Goal: Information Seeking & Learning: Learn about a topic

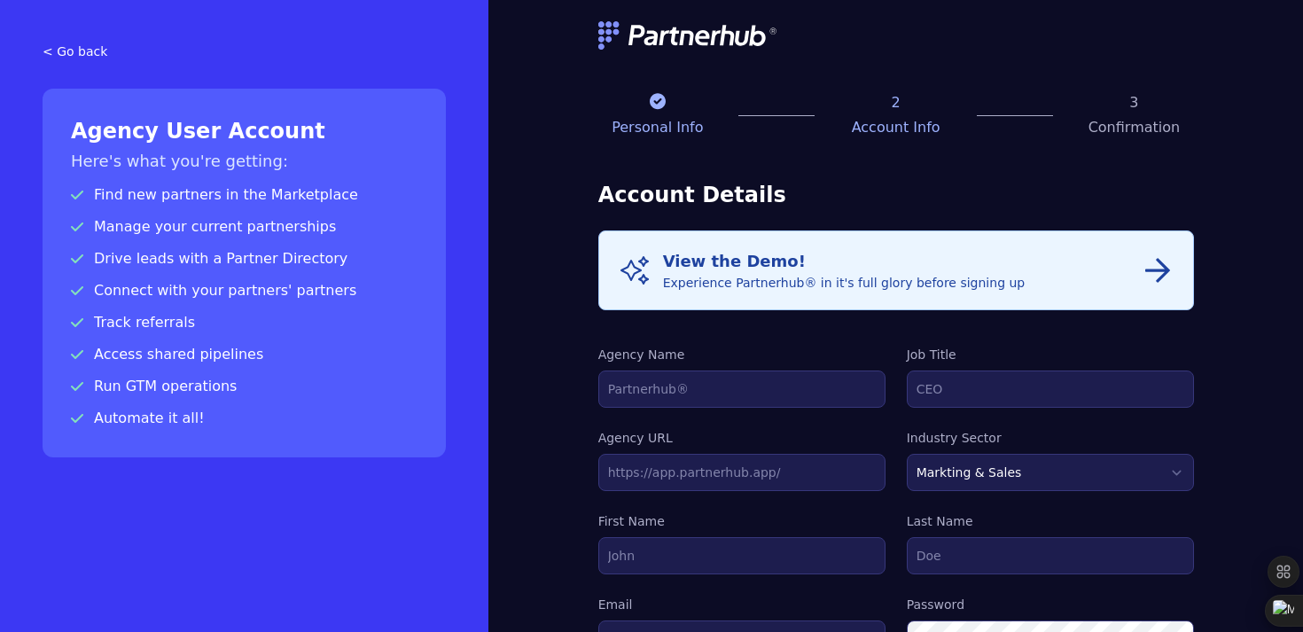
click at [613, 32] on img at bounding box center [688, 35] width 181 height 28
click at [1155, 270] on icon "button" at bounding box center [1157, 270] width 25 height 25
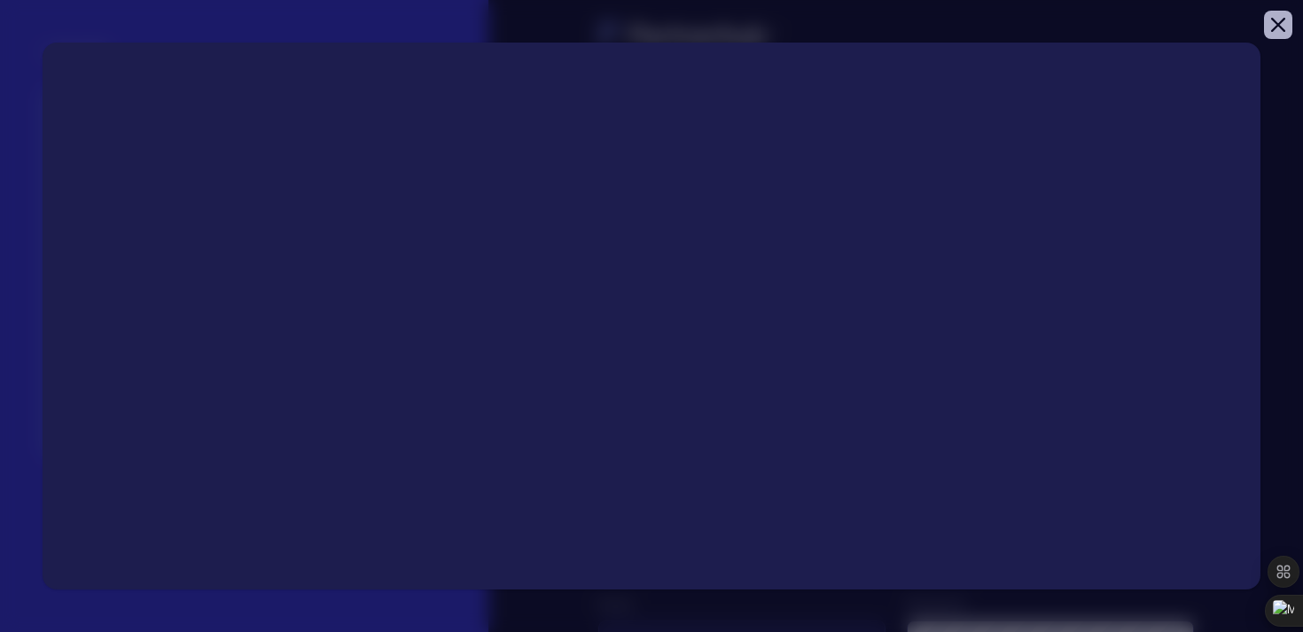
click at [1282, 24] on icon "button" at bounding box center [1278, 25] width 14 height 14
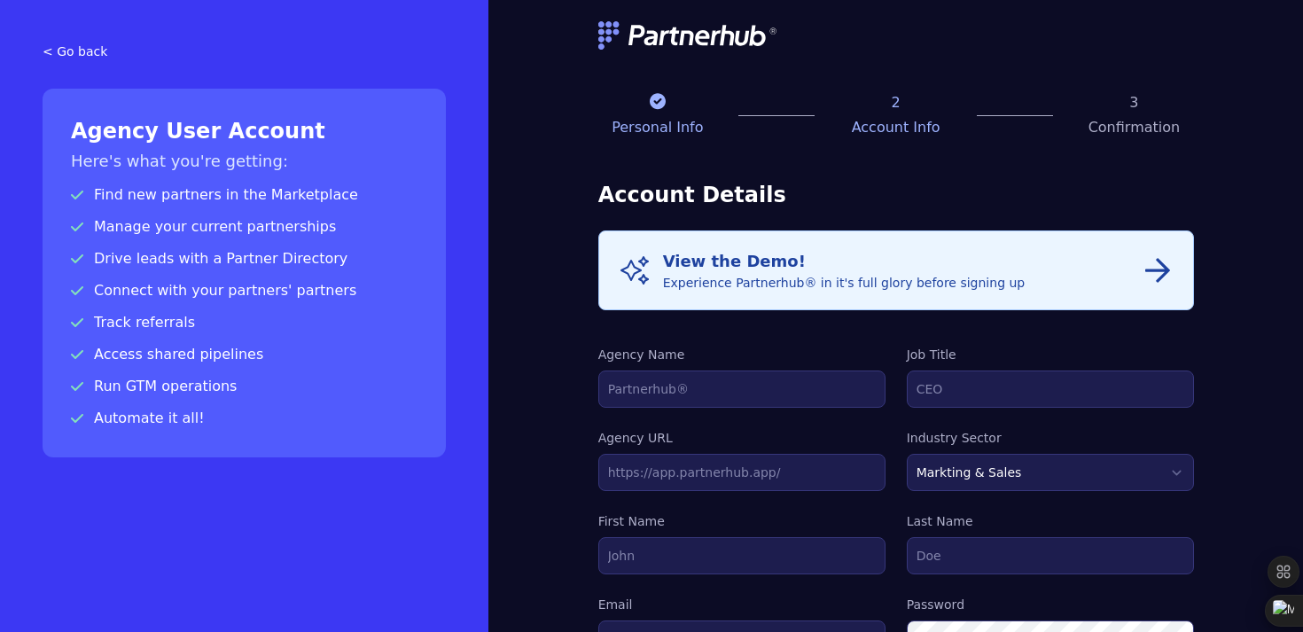
click at [75, 58] on link "< Go back" at bounding box center [244, 52] width 403 height 18
click at [71, 53] on link "< Go back" at bounding box center [244, 52] width 403 height 18
click at [54, 46] on link "< Go back" at bounding box center [244, 52] width 403 height 18
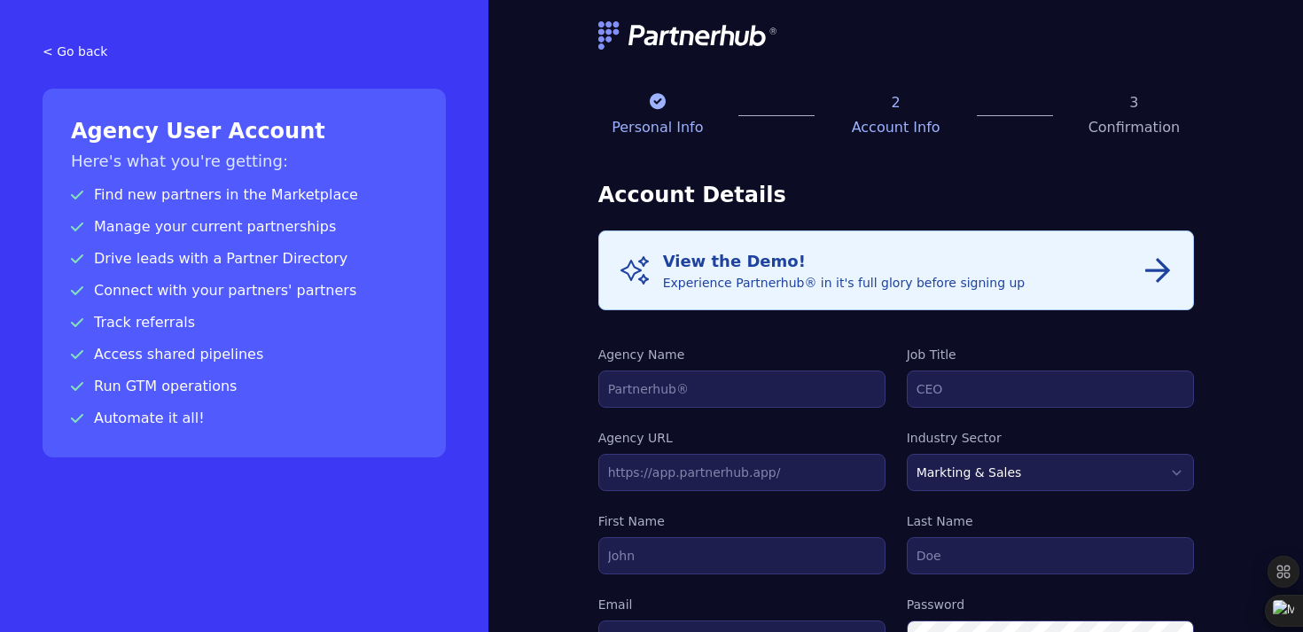
click at [54, 46] on link "< Go back" at bounding box center [244, 52] width 403 height 18
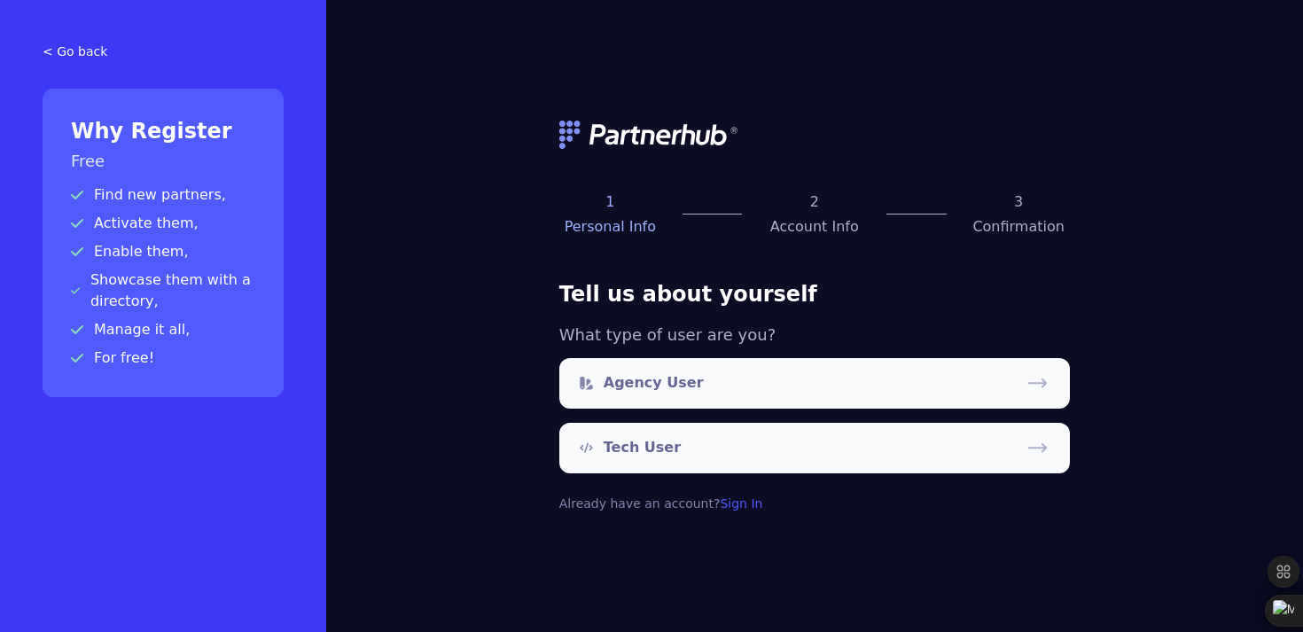
click at [435, 425] on div "1 Personal Info 2 Account Info 3 Confirmation Tell us about yourself What type …" at bounding box center [815, 316] width 978 height 632
click at [607, 145] on img at bounding box center [649, 135] width 181 height 28
click at [83, 51] on link "< Go back" at bounding box center [163, 52] width 241 height 18
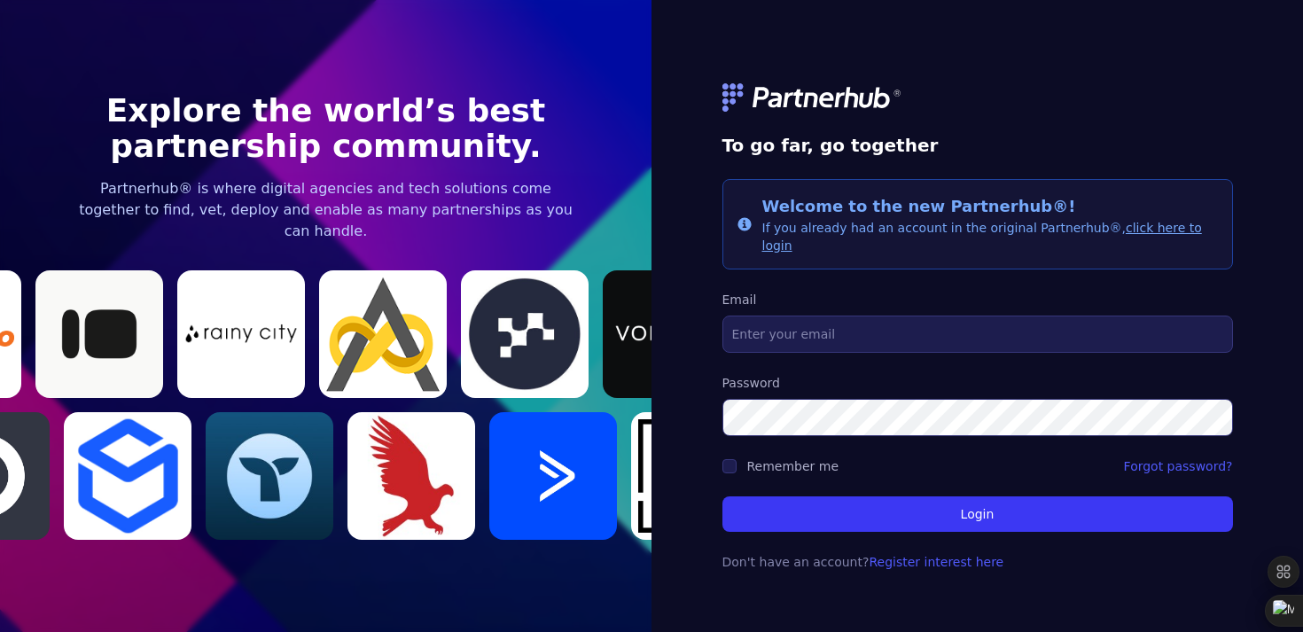
click at [612, 365] on img at bounding box center [667, 334] width 128 height 128
click at [407, 299] on img at bounding box center [383, 334] width 128 height 128
click at [352, 370] on img at bounding box center [383, 334] width 128 height 128
drag, startPoint x: 202, startPoint y: 303, endPoint x: 258, endPoint y: 293, distance: 56.7
click at [258, 293] on div at bounding box center [241, 334] width 128 height 128
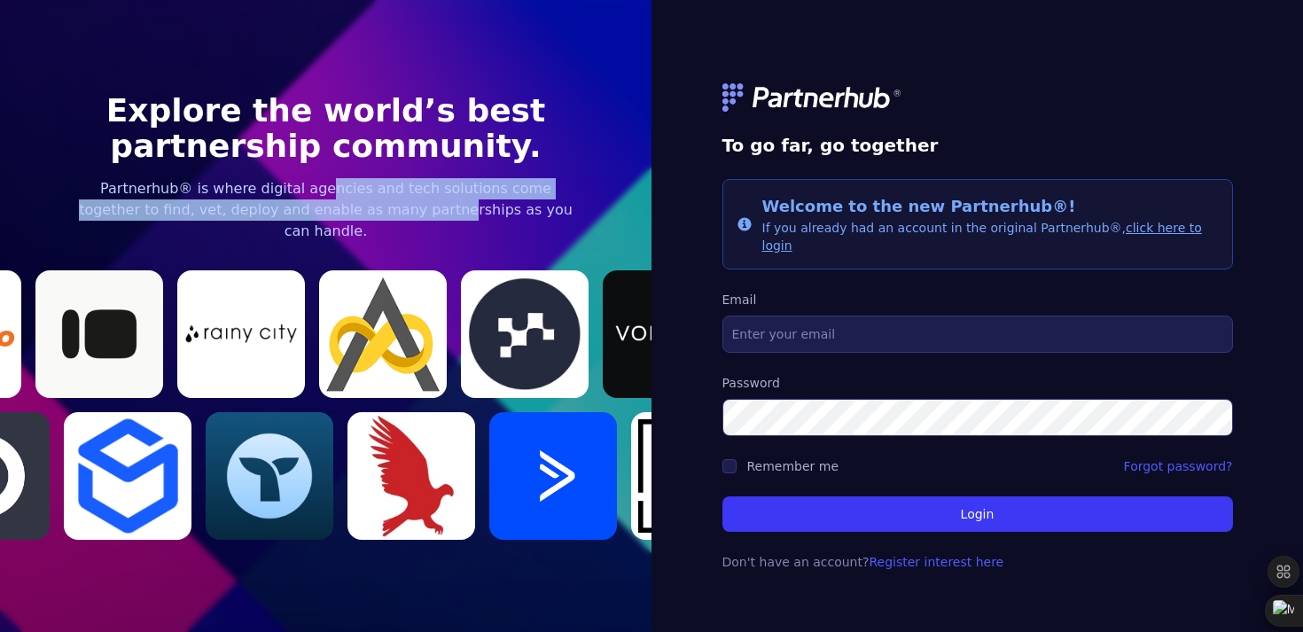
drag, startPoint x: 279, startPoint y: 209, endPoint x: 369, endPoint y: 218, distance: 90.0
click at [369, 218] on p "Partnerhub® is where digital agencies and tech solutions come together to find,…" at bounding box center [326, 210] width 511 height 64
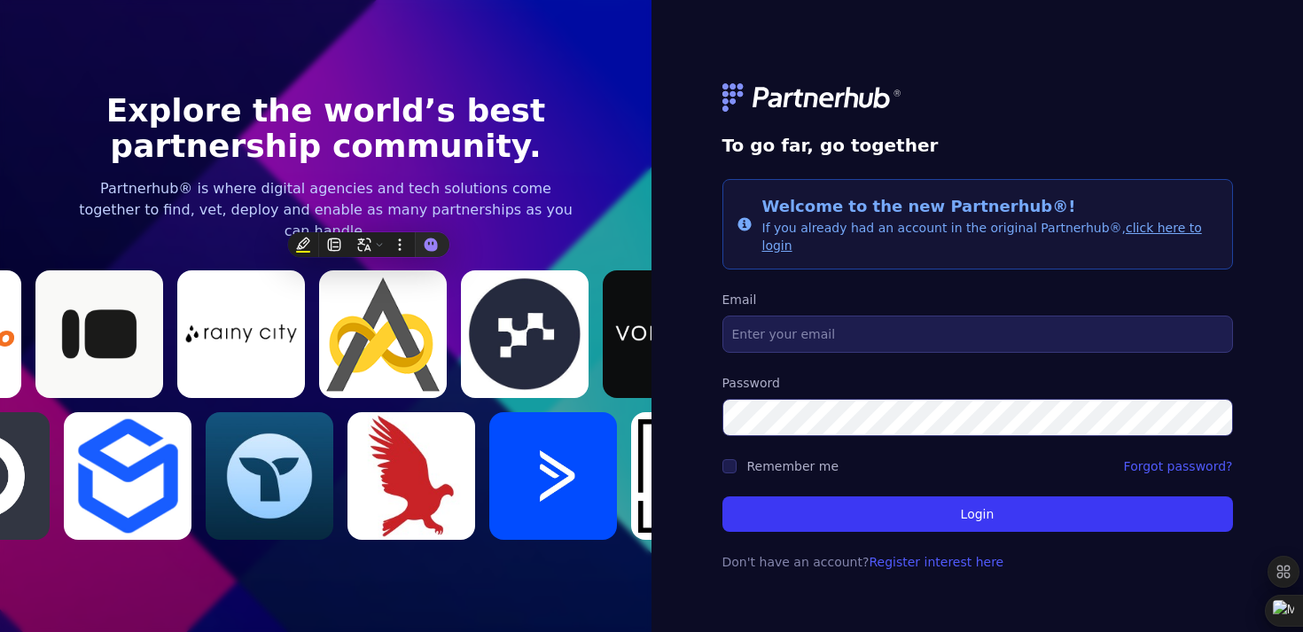
click at [172, 222] on p "Partnerhub® is where digital agencies and tech solutions come together to find,…" at bounding box center [326, 210] width 511 height 64
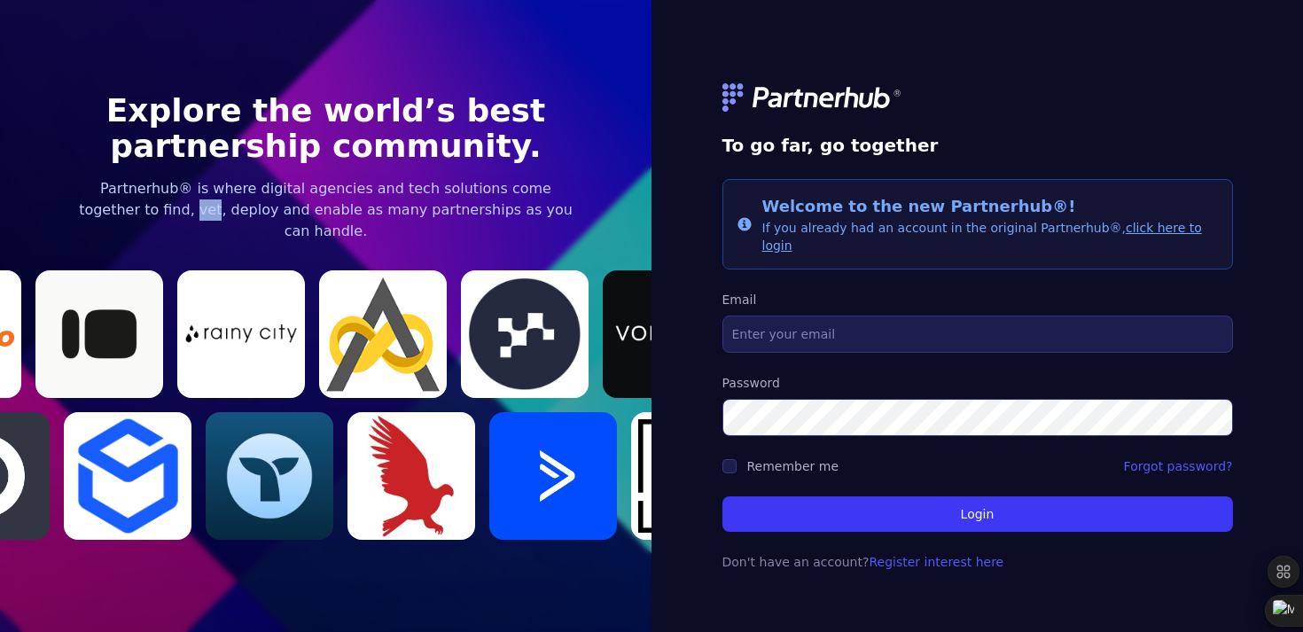
drag, startPoint x: 143, startPoint y: 222, endPoint x: 119, endPoint y: 222, distance: 23.9
click at [119, 222] on p "Partnerhub® is where digital agencies and tech solutions come together to find,…" at bounding box center [326, 210] width 511 height 64
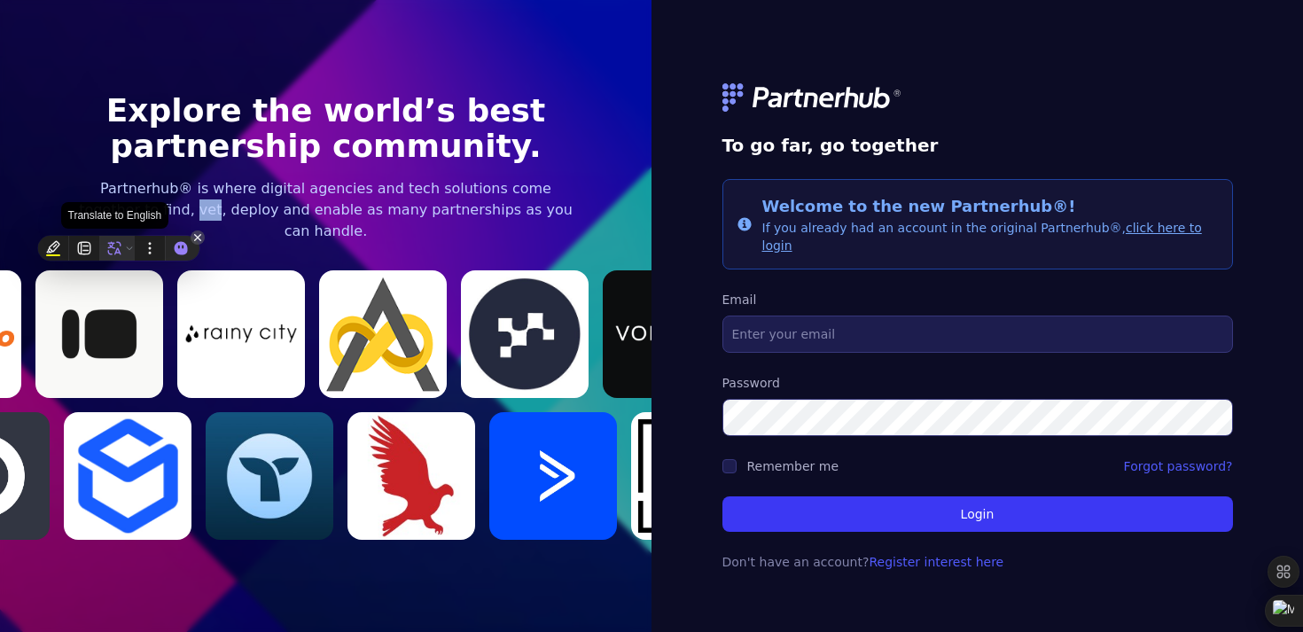
click at [121, 245] on icon at bounding box center [114, 248] width 16 height 16
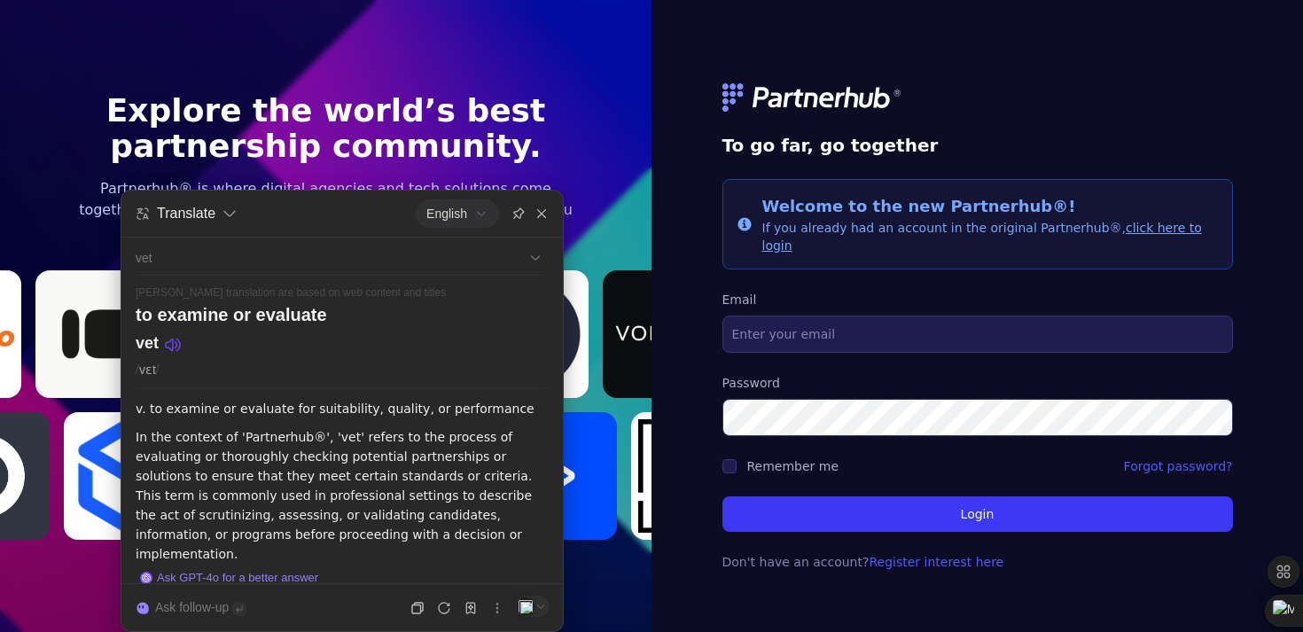
drag, startPoint x: 361, startPoint y: 453, endPoint x: 386, endPoint y: 441, distance: 28.2
click at [386, 441] on p "In the context of 'Partnerhub®', 'vet' refers to the process of evaluating or t…" at bounding box center [340, 495] width 409 height 136
drag, startPoint x: 395, startPoint y: 477, endPoint x: 412, endPoint y: 454, distance: 28.5
click at [412, 454] on p "In the context of 'Partnerhub®', 'vet' refers to the process of evaluating or t…" at bounding box center [340, 495] width 409 height 136
click at [370, 498] on p "In the context of 'Partnerhub®', 'vet' refers to the process of evaluating or t…" at bounding box center [340, 495] width 409 height 136
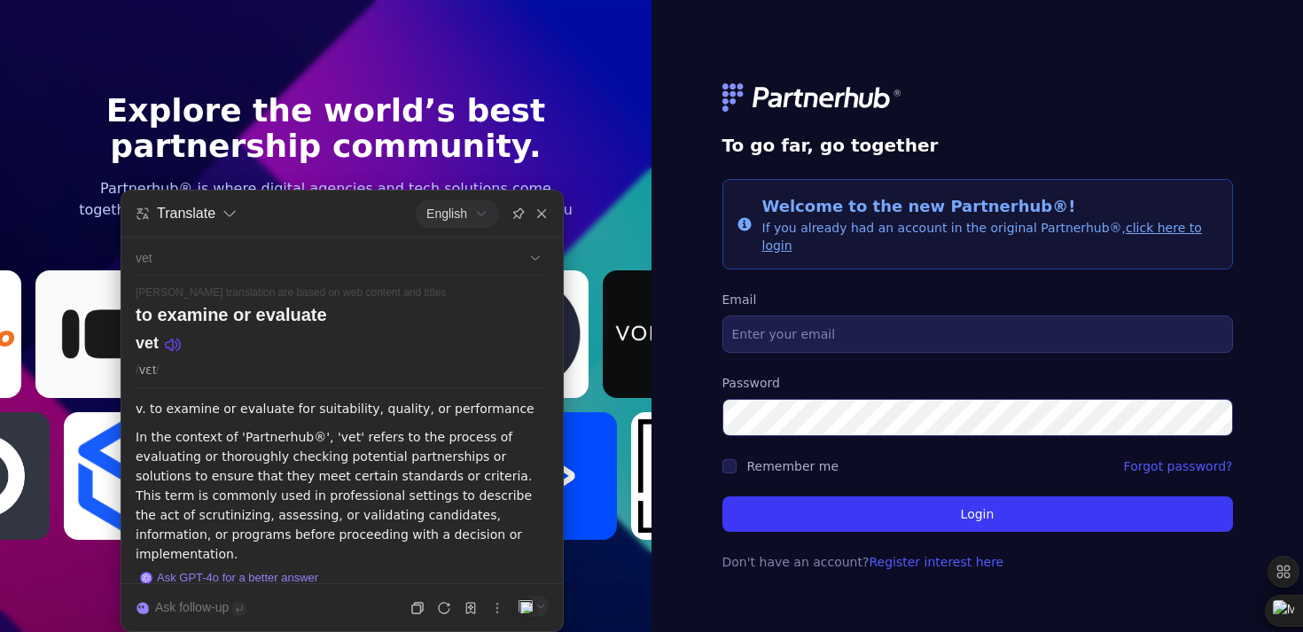
drag, startPoint x: 370, startPoint y: 498, endPoint x: 370, endPoint y: 514, distance: 16.0
click at [370, 514] on p "In the context of 'Partnerhub®', 'vet' refers to the process of evaluating or t…" at bounding box center [340, 495] width 409 height 136
click at [165, 347] on icon at bounding box center [169, 345] width 8 height 12
click at [316, 55] on section "Explore the world’s best partnership community. Partnerhub® is where digital ag…" at bounding box center [325, 316] width 651 height 617
